Goal: Task Accomplishment & Management: Manage account settings

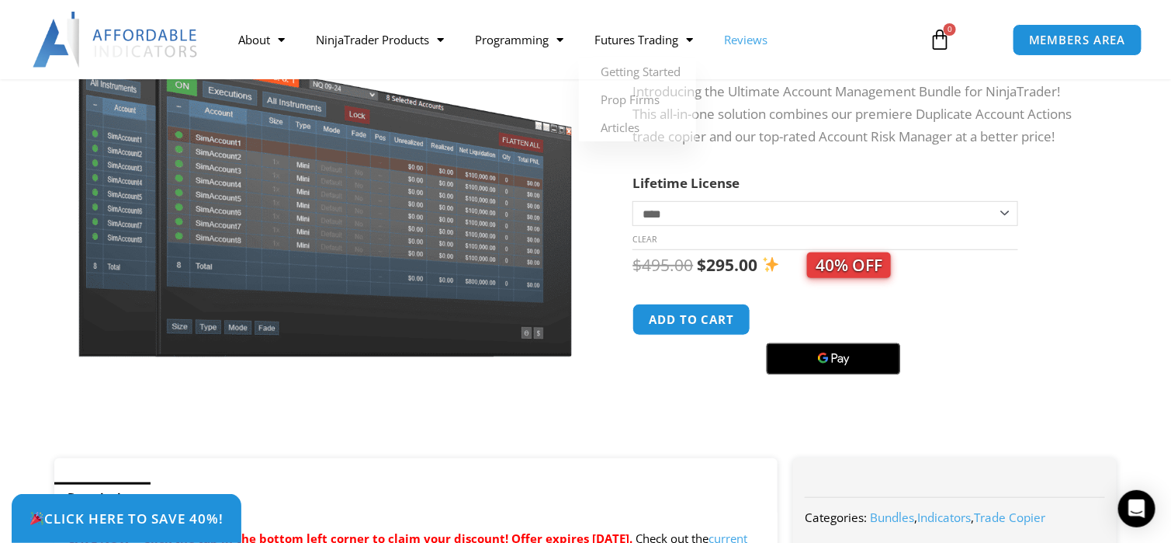
scroll to position [258, 0]
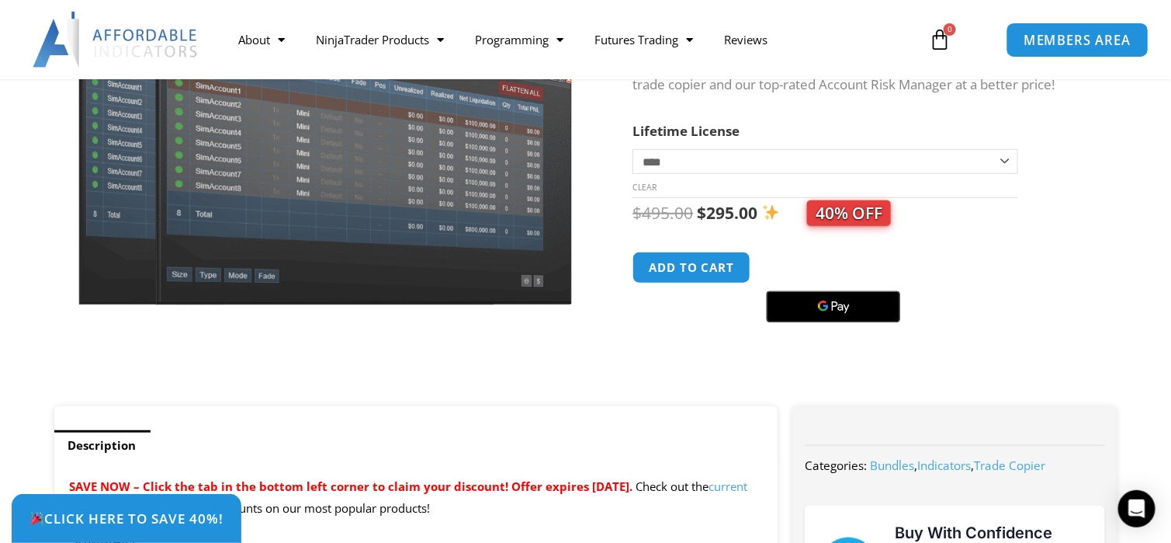
click at [1045, 36] on span "MEMBERS AREA" at bounding box center [1078, 39] width 106 height 13
click at [1056, 49] on link "MEMBERS AREA" at bounding box center [1078, 39] width 142 height 35
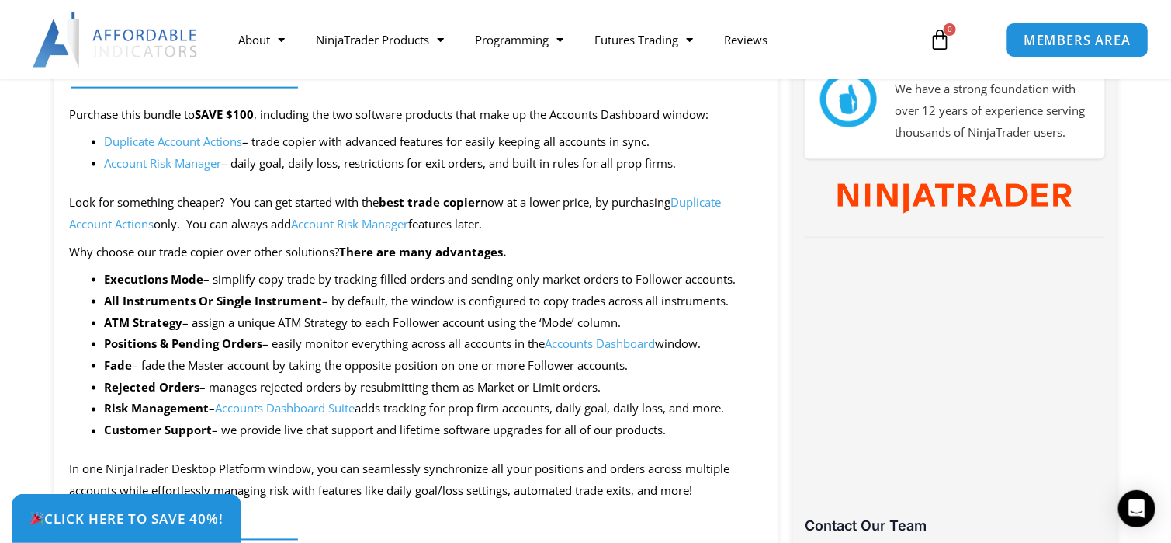
scroll to position [931, 0]
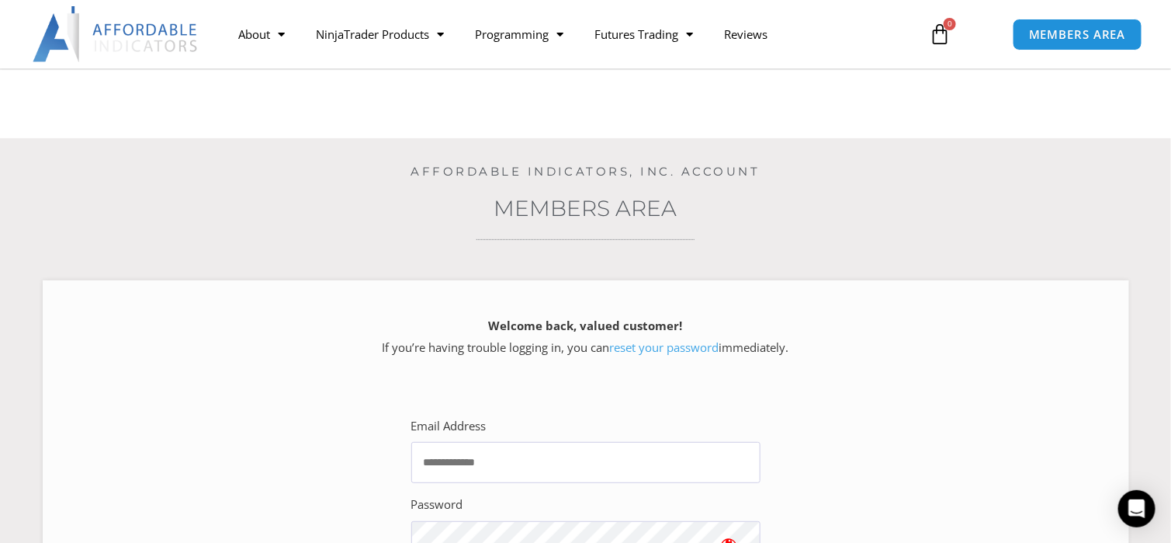
scroll to position [206, 0]
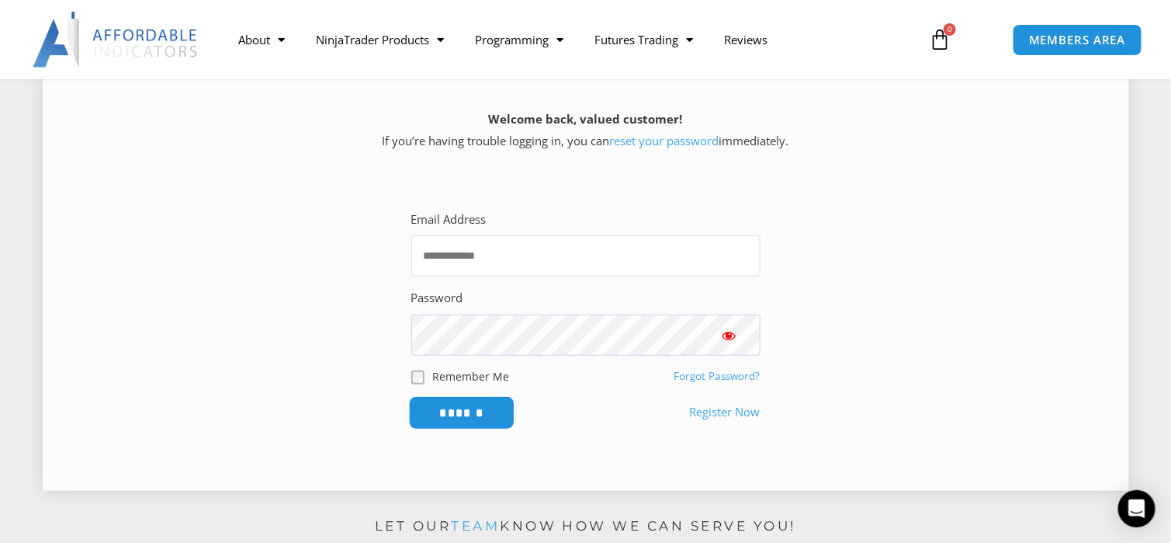
type input "**********"
click at [491, 412] on input "******" at bounding box center [461, 412] width 106 height 33
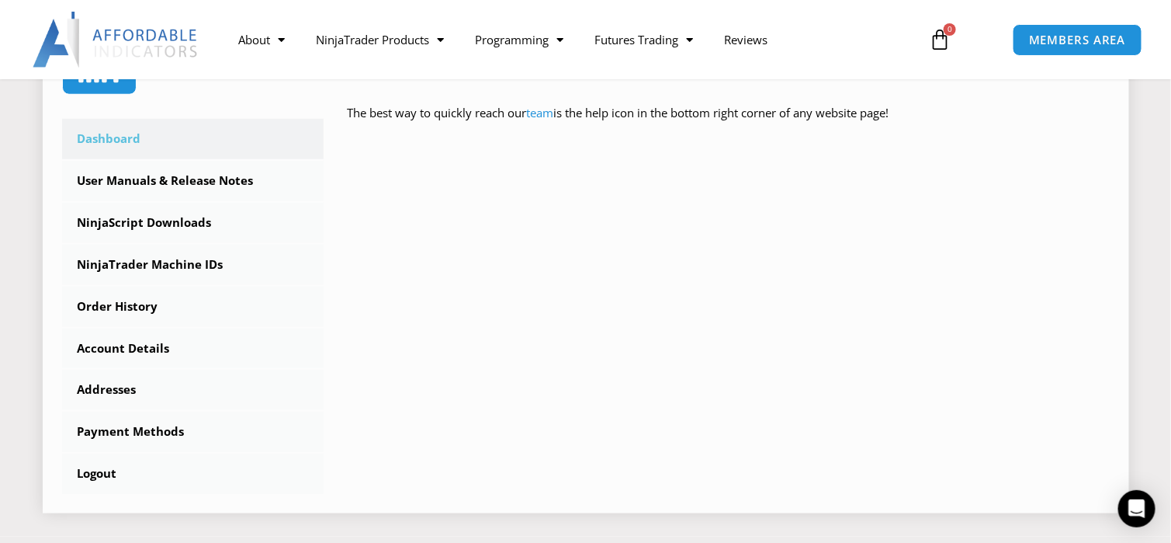
scroll to position [362, 0]
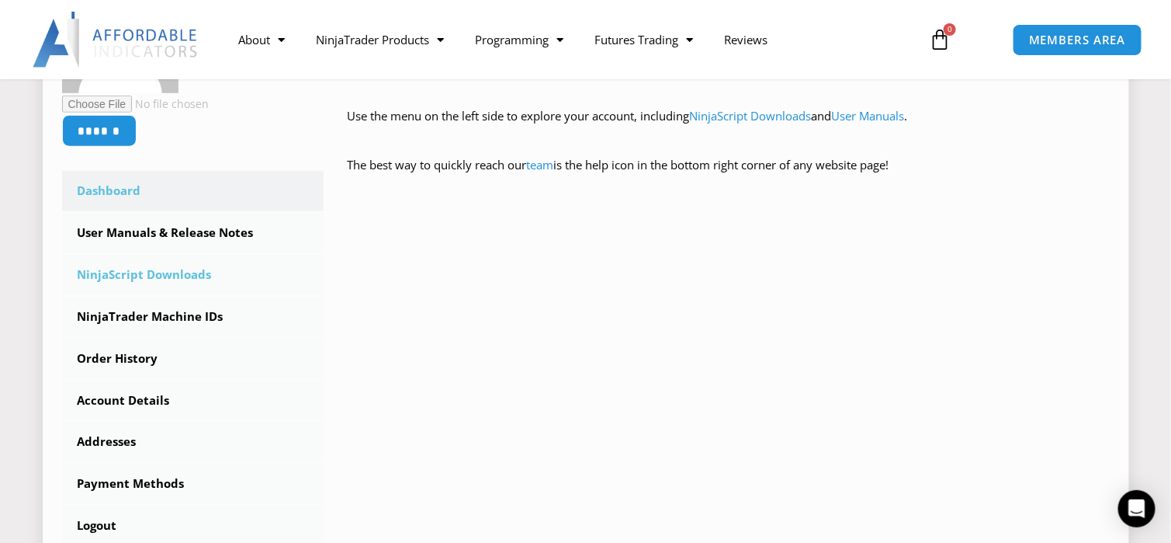
click at [164, 272] on link "NinjaScript Downloads" at bounding box center [193, 275] width 262 height 40
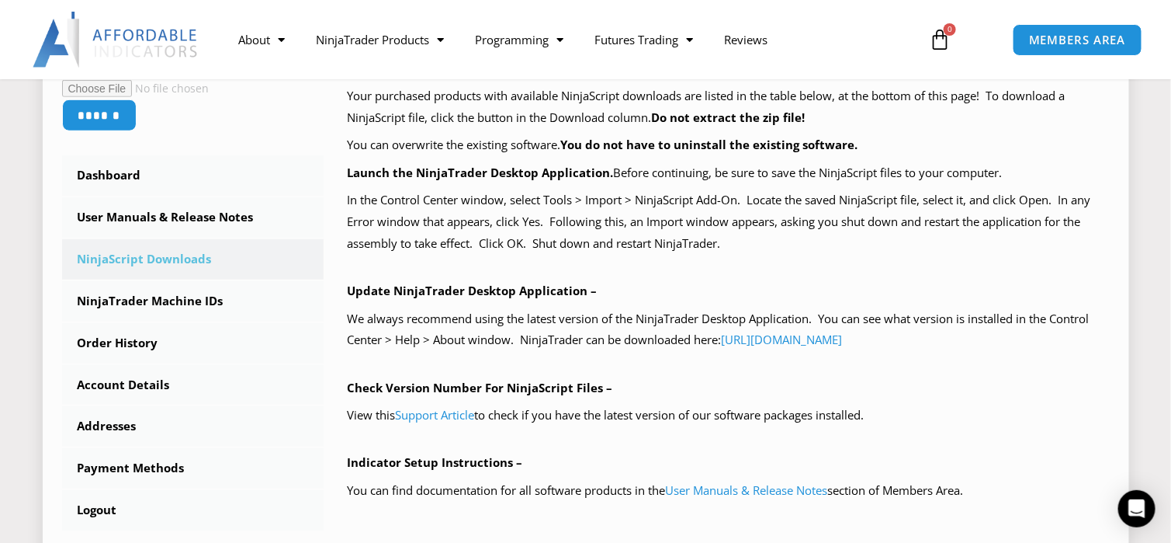
scroll to position [51, 0]
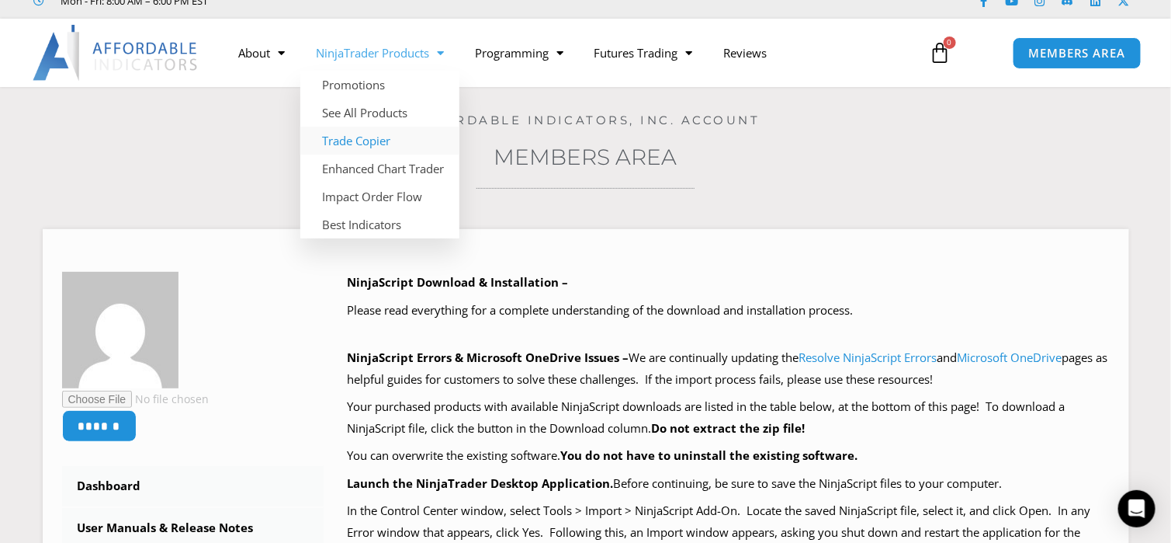
click at [364, 138] on link "Trade Copier" at bounding box center [379, 141] width 159 height 28
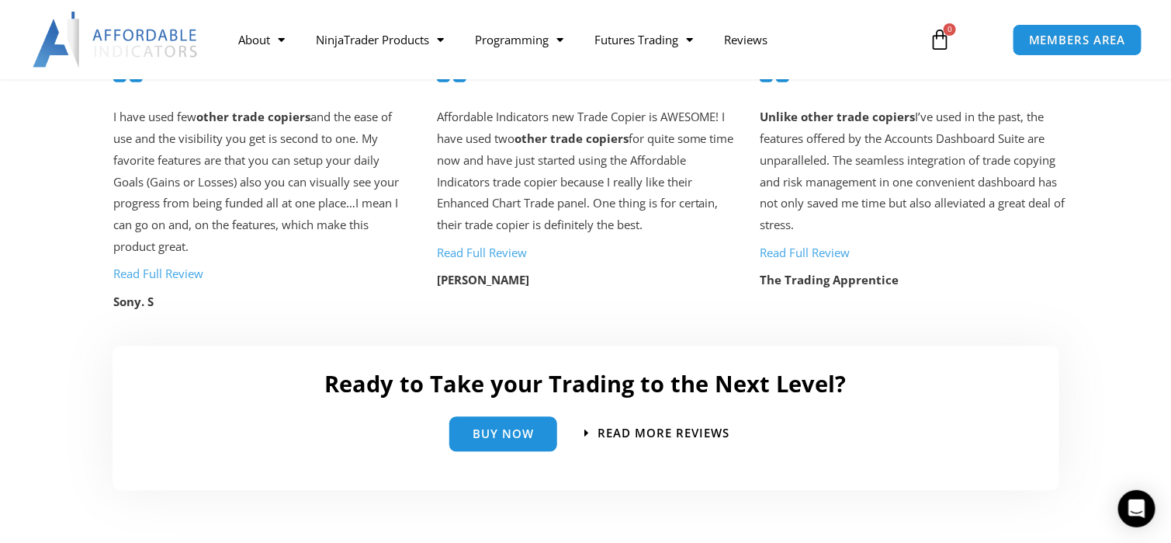
scroll to position [3260, 0]
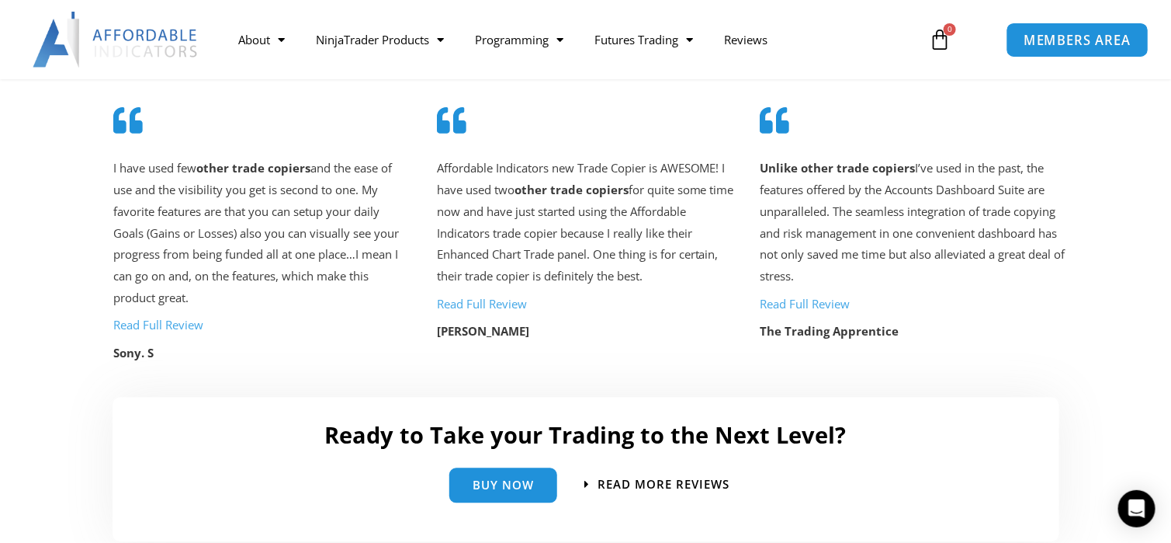
click at [1080, 40] on span "MEMBERS AREA" at bounding box center [1078, 39] width 106 height 13
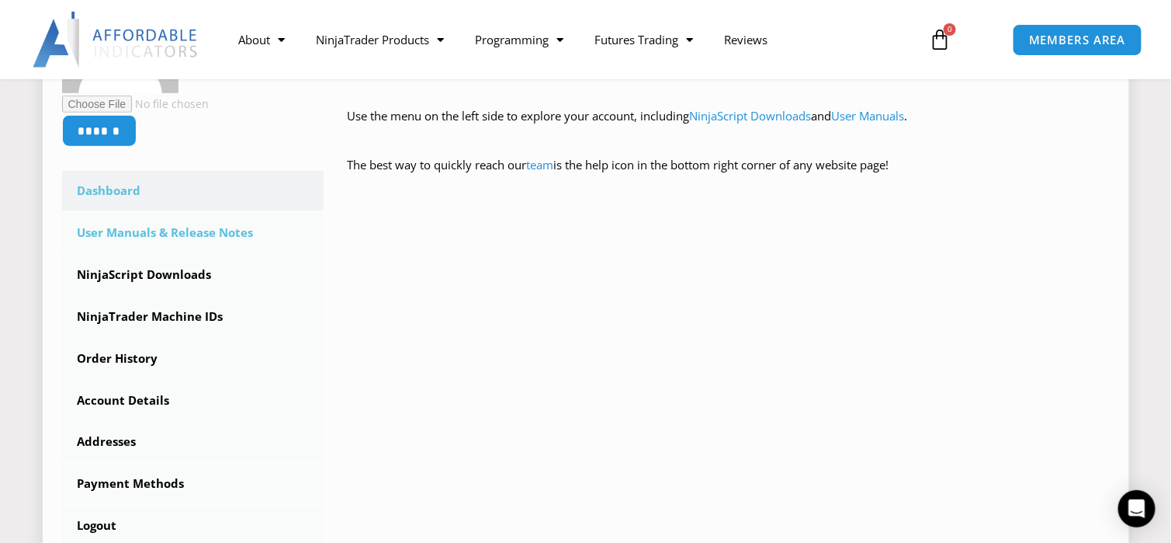
scroll to position [517, 0]
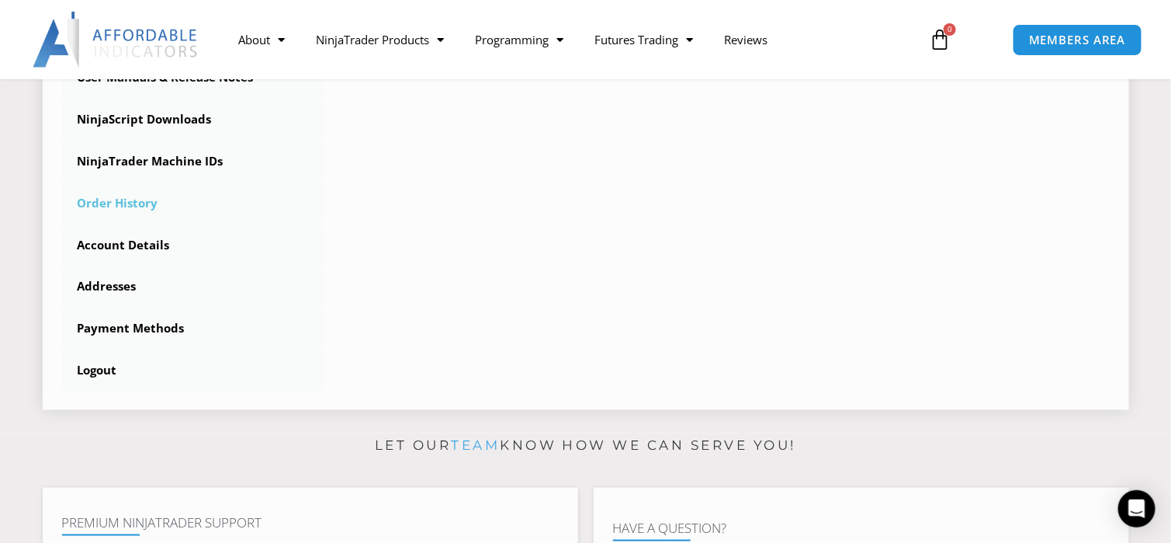
click at [140, 206] on link "Order History" at bounding box center [193, 203] width 262 height 40
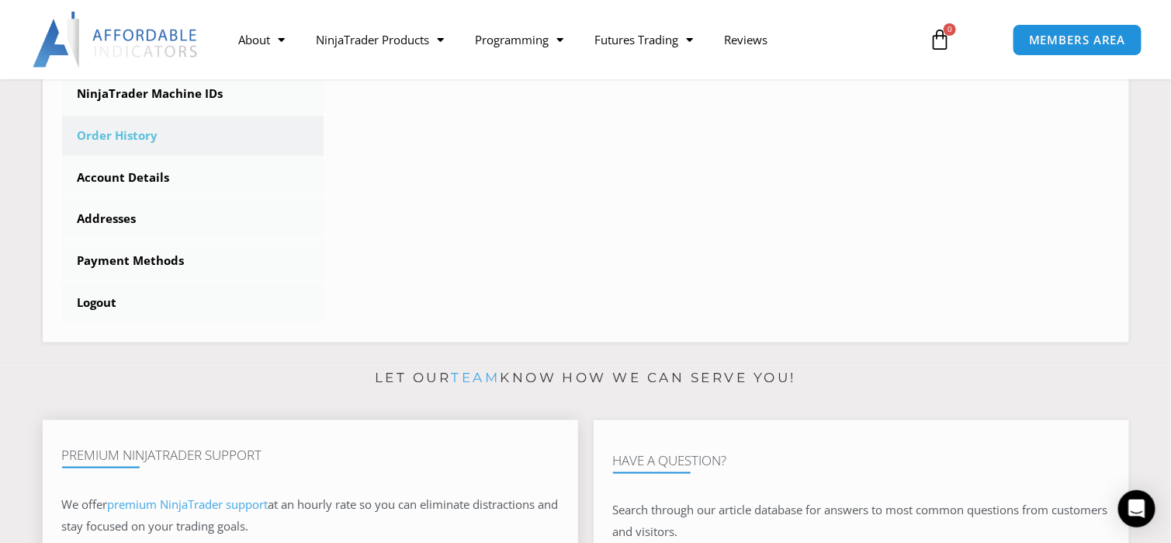
scroll to position [517, 0]
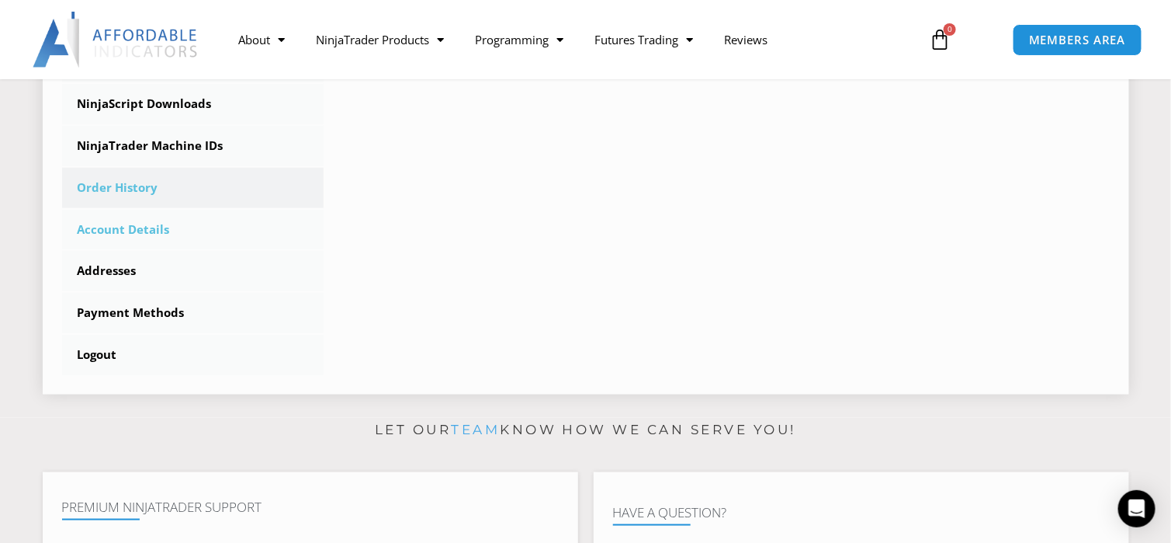
click at [161, 237] on link "Account Details" at bounding box center [193, 230] width 262 height 40
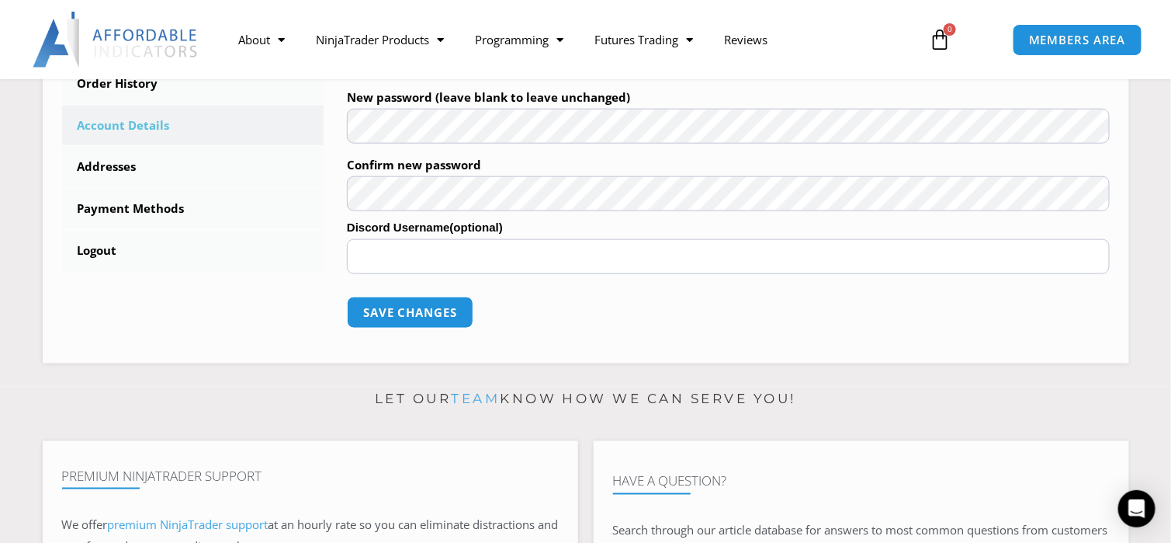
scroll to position [362, 0]
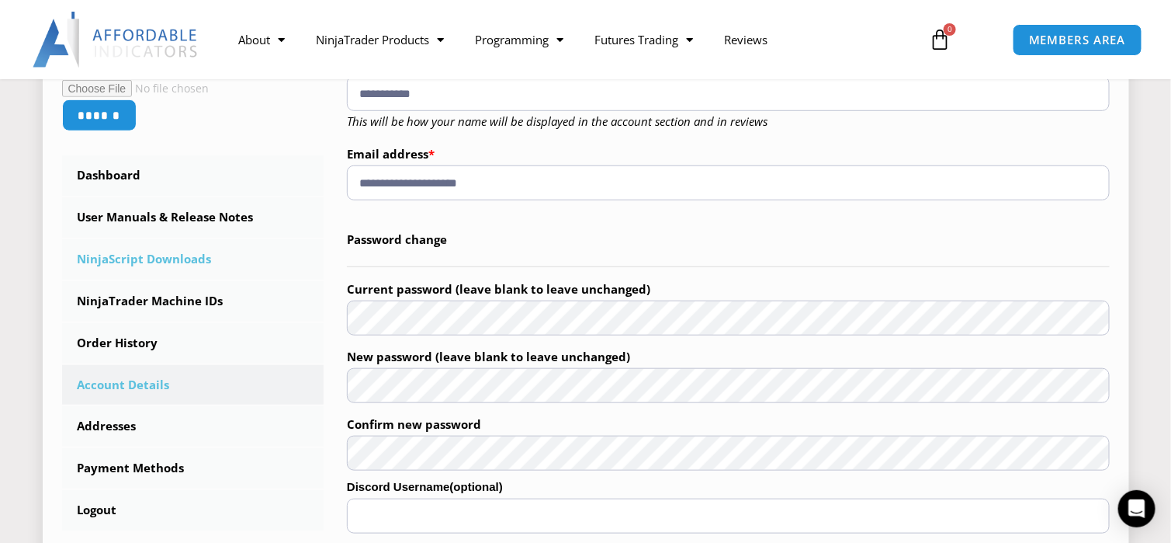
click at [160, 255] on link "NinjaScript Downloads" at bounding box center [193, 259] width 262 height 40
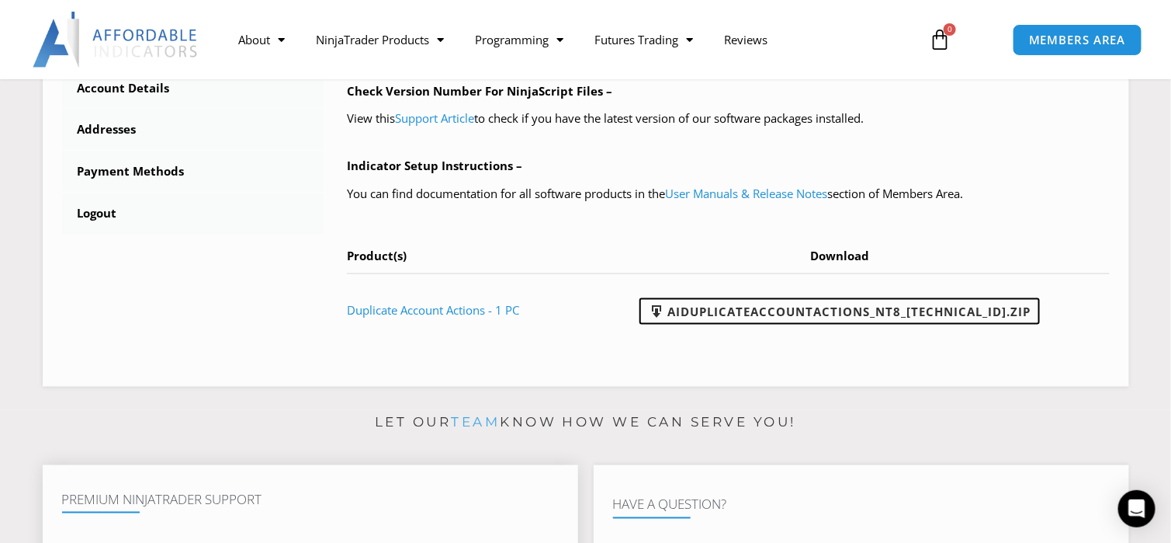
scroll to position [606, 0]
